Goal: Task Accomplishment & Management: Use online tool/utility

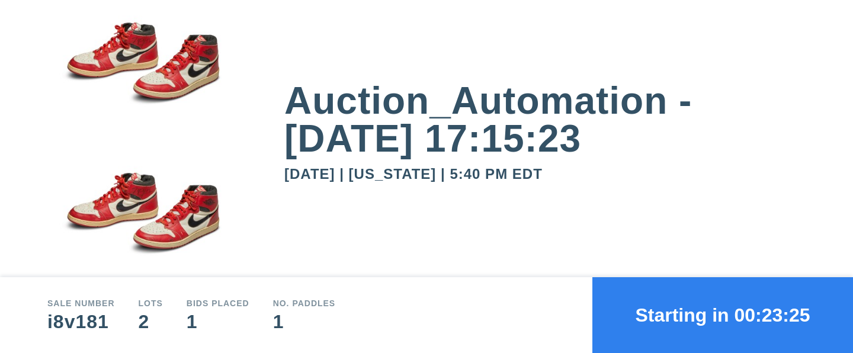
click at [723, 315] on button "Starting in 00:23:25" at bounding box center [723, 315] width 261 height 76
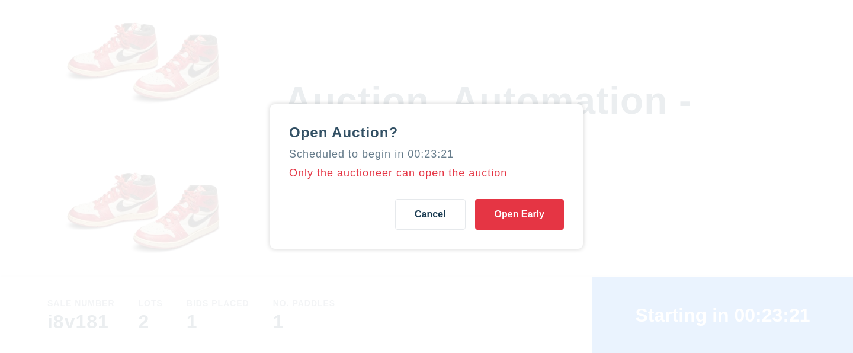
click at [520, 215] on button "Open Early" at bounding box center [519, 214] width 89 height 31
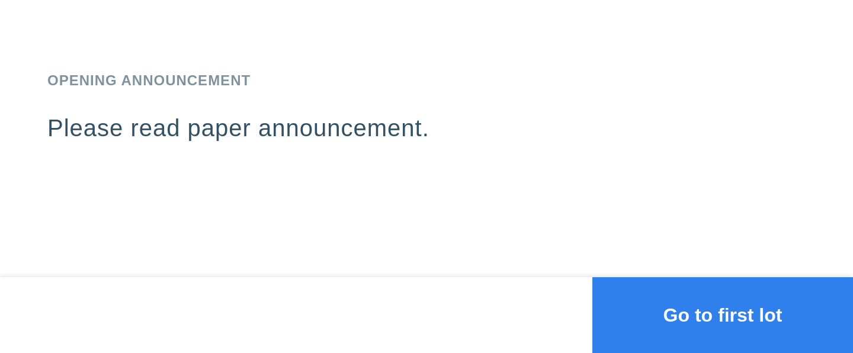
click at [723, 315] on button "Go to first lot" at bounding box center [723, 315] width 261 height 76
